Goal: Navigation & Orientation: Find specific page/section

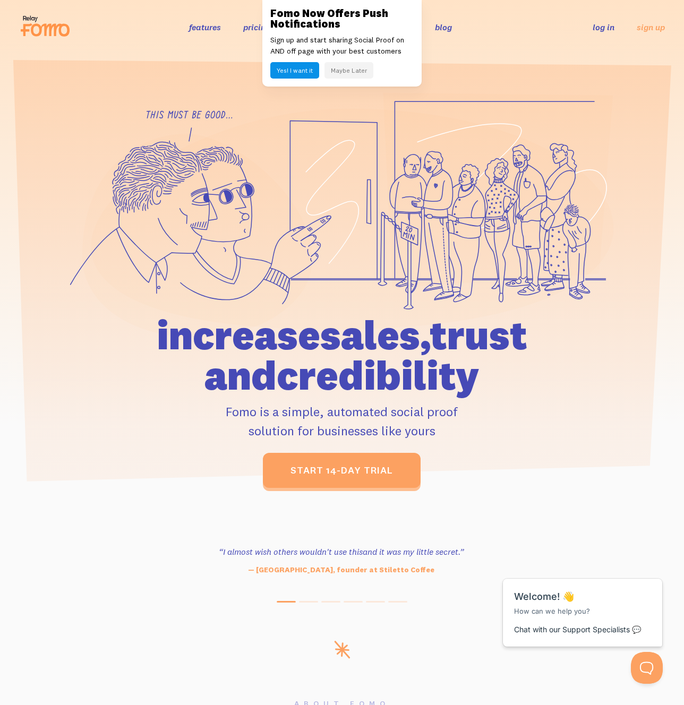
click at [347, 72] on button "Maybe Later" at bounding box center [348, 70] width 49 height 16
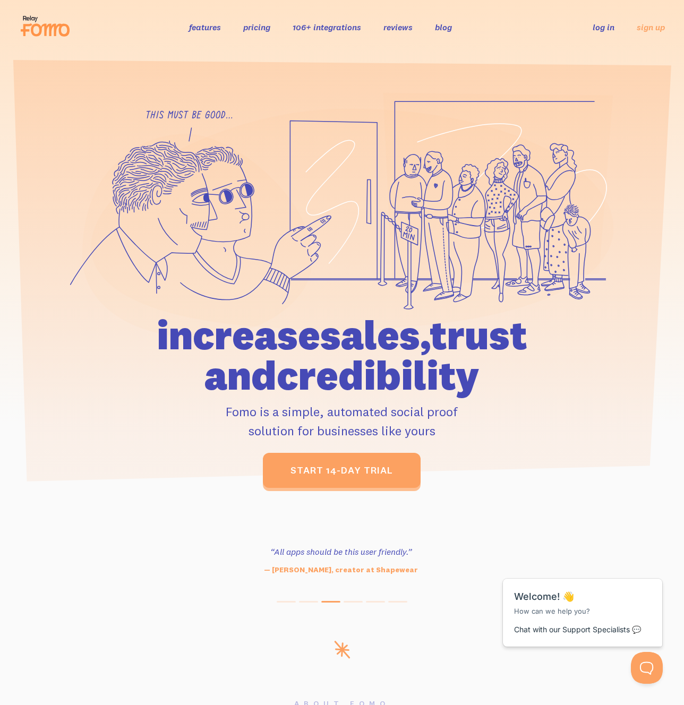
click at [203, 27] on link "features" at bounding box center [205, 27] width 32 height 11
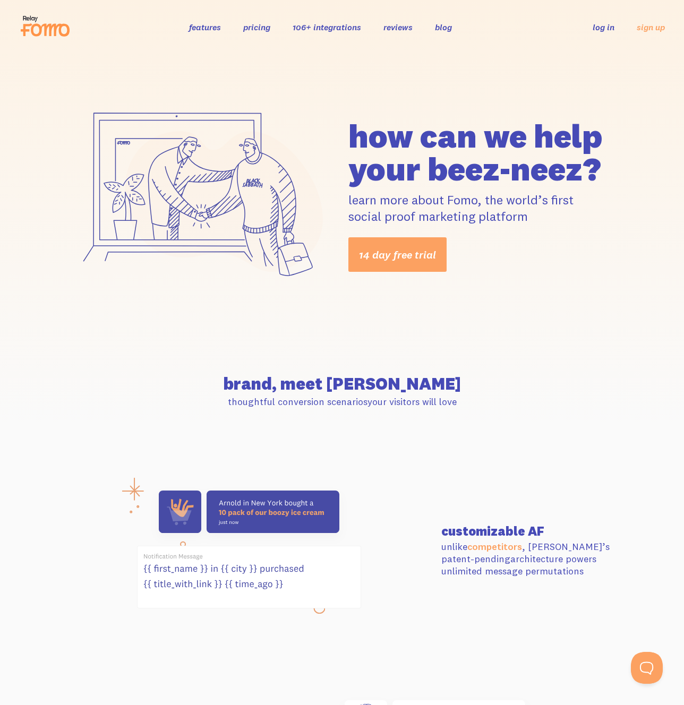
click at [328, 29] on link "106+ integrations" at bounding box center [327, 27] width 68 height 11
